Goal: Task Accomplishment & Management: Use online tool/utility

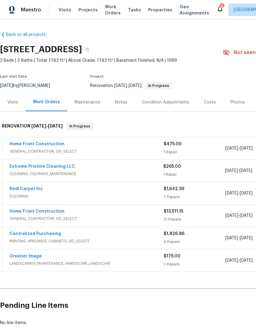
click at [125, 100] on div "Notes" at bounding box center [121, 102] width 12 height 6
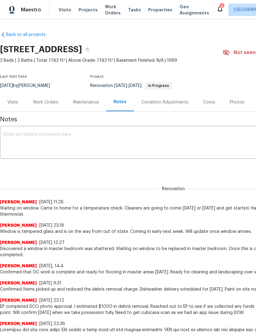
click at [83, 140] on textarea at bounding box center [174, 142] width 340 height 21
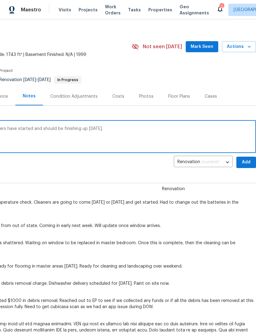
scroll to position [6, 91]
type textarea "Still waiting on window replacement. Cleaners have started and should be finish…"
click at [246, 162] on span "Add" at bounding box center [246, 162] width 10 height 8
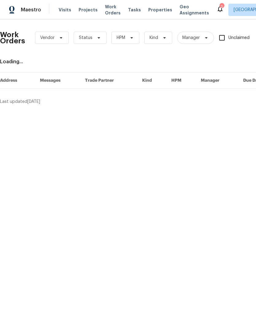
click at [107, 12] on span "Work Orders" at bounding box center [113, 10] width 16 height 12
click at [110, 12] on span "Work Orders" at bounding box center [113, 10] width 16 height 12
click at [90, 35] on span "Status" at bounding box center [86, 38] width 14 height 6
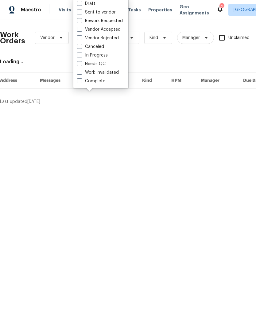
click at [99, 65] on label "Needs QC" at bounding box center [91, 64] width 29 height 6
click at [81, 65] on input "Needs QC" at bounding box center [79, 63] width 4 height 4
checkbox input "true"
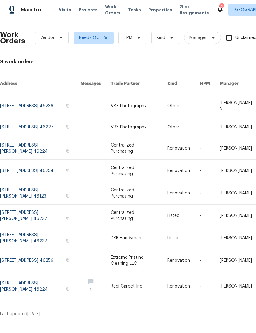
click at [40, 259] on link at bounding box center [40, 260] width 80 height 22
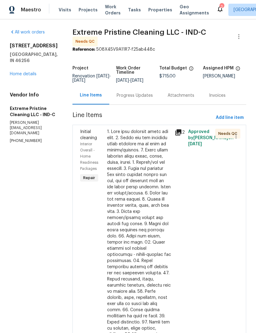
click at [149, 219] on div at bounding box center [139, 276] width 64 height 295
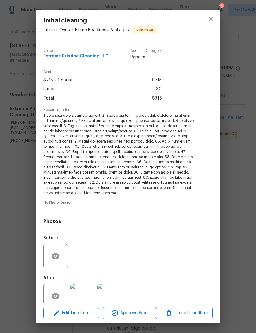
click at [136, 311] on span "Approve Work" at bounding box center [130, 313] width 48 height 8
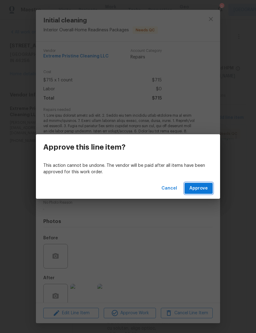
click at [207, 192] on button "Approve" at bounding box center [199, 188] width 28 height 11
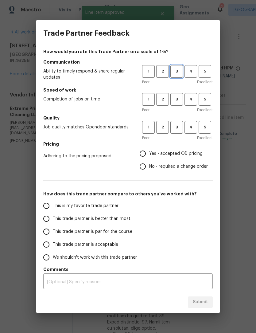
click at [176, 76] on button "3" at bounding box center [176, 71] width 13 height 13
click at [178, 100] on span "3" at bounding box center [176, 99] width 11 height 7
click at [176, 128] on span "3" at bounding box center [176, 127] width 11 height 7
click at [144, 152] on input "Yes - accepted OD pricing" at bounding box center [142, 153] width 13 height 13
radio input "true"
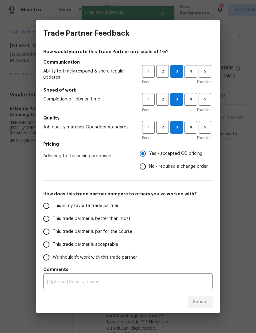
click at [62, 218] on span "This trade partner is better than most" at bounding box center [92, 219] width 78 height 6
click at [53, 218] on input "This trade partner is better than most" at bounding box center [46, 218] width 13 height 13
click at [201, 301] on span "Submit" at bounding box center [200, 302] width 15 height 8
radio input "true"
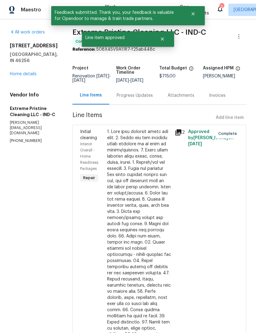
click at [151, 99] on div "Progress Updates" at bounding box center [135, 95] width 36 height 6
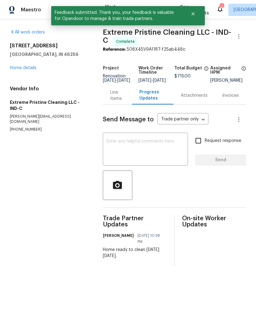
click at [115, 100] on div "Line Items" at bounding box center [117, 95] width 14 height 12
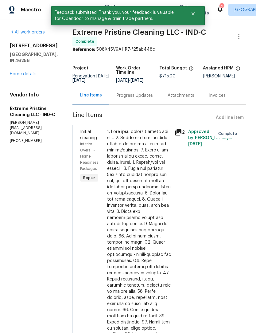
click at [29, 72] on link "Home details" at bounding box center [23, 74] width 27 height 4
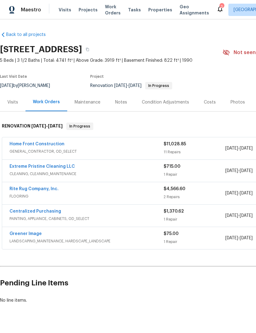
click at [50, 142] on link "Home Front Construction" at bounding box center [37, 144] width 55 height 4
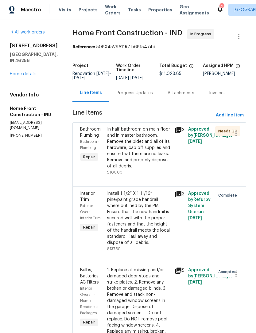
click at [31, 72] on link "Home details" at bounding box center [23, 74] width 27 height 4
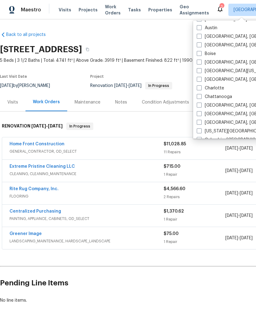
scroll to position [36, 0]
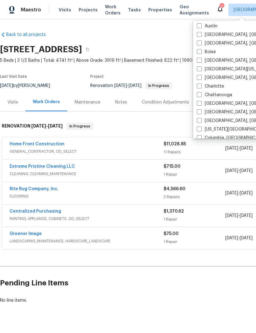
click at [201, 111] on span at bounding box center [199, 111] width 5 height 5
click at [201, 111] on input "[GEOGRAPHIC_DATA], [GEOGRAPHIC_DATA]" at bounding box center [199, 111] width 4 height 4
checkbox input "true"
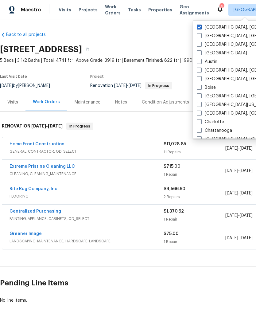
click at [201, 27] on span at bounding box center [199, 27] width 5 height 5
click at [201, 27] on input "[GEOGRAPHIC_DATA], [GEOGRAPHIC_DATA]" at bounding box center [199, 26] width 4 height 4
checkbox input "false"
click at [154, 32] on div "Back to all projects [STREET_ADDRESS] 5 Beds | 3 1/2 Baths | Total: 4741 ft² | …" at bounding box center [173, 168] width 347 height 282
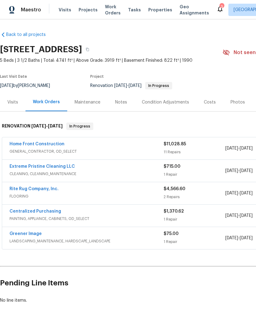
click at [129, 12] on span "Tasks" at bounding box center [134, 10] width 13 height 4
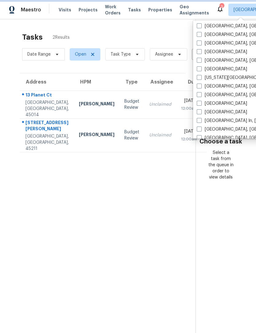
scroll to position [178, 0]
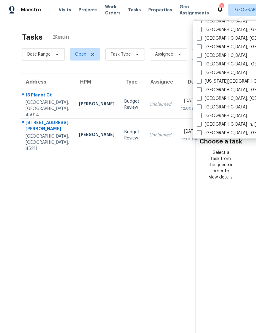
click at [200, 66] on span at bounding box center [199, 63] width 5 height 5
click at [200, 65] on input "[GEOGRAPHIC_DATA], [GEOGRAPHIC_DATA]" at bounding box center [199, 63] width 4 height 4
checkbox input "true"
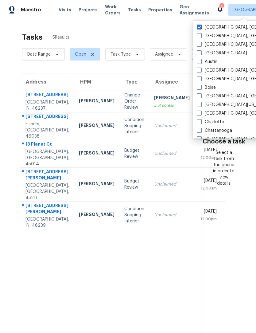
click at [203, 27] on label "[GEOGRAPHIC_DATA], [GEOGRAPHIC_DATA]" at bounding box center [244, 27] width 95 height 6
click at [201, 27] on input "[GEOGRAPHIC_DATA], [GEOGRAPHIC_DATA]" at bounding box center [199, 26] width 4 height 4
checkbox input "false"
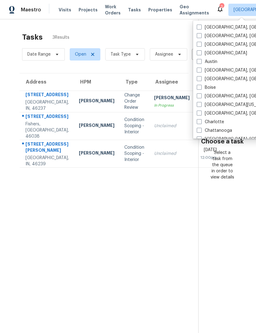
click at [231, 204] on section "Choose a task Select a task from the queue in order to view details" at bounding box center [222, 185] width 48 height 333
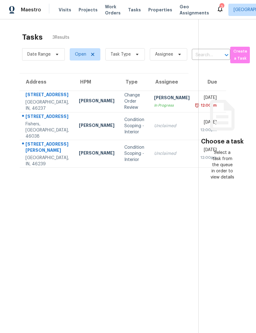
click at [109, 10] on span "Work Orders" at bounding box center [113, 10] width 16 height 12
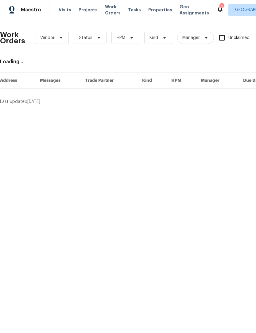
click at [218, 10] on icon at bounding box center [220, 9] width 5 height 6
